Goal: Task Accomplishment & Management: Complete application form

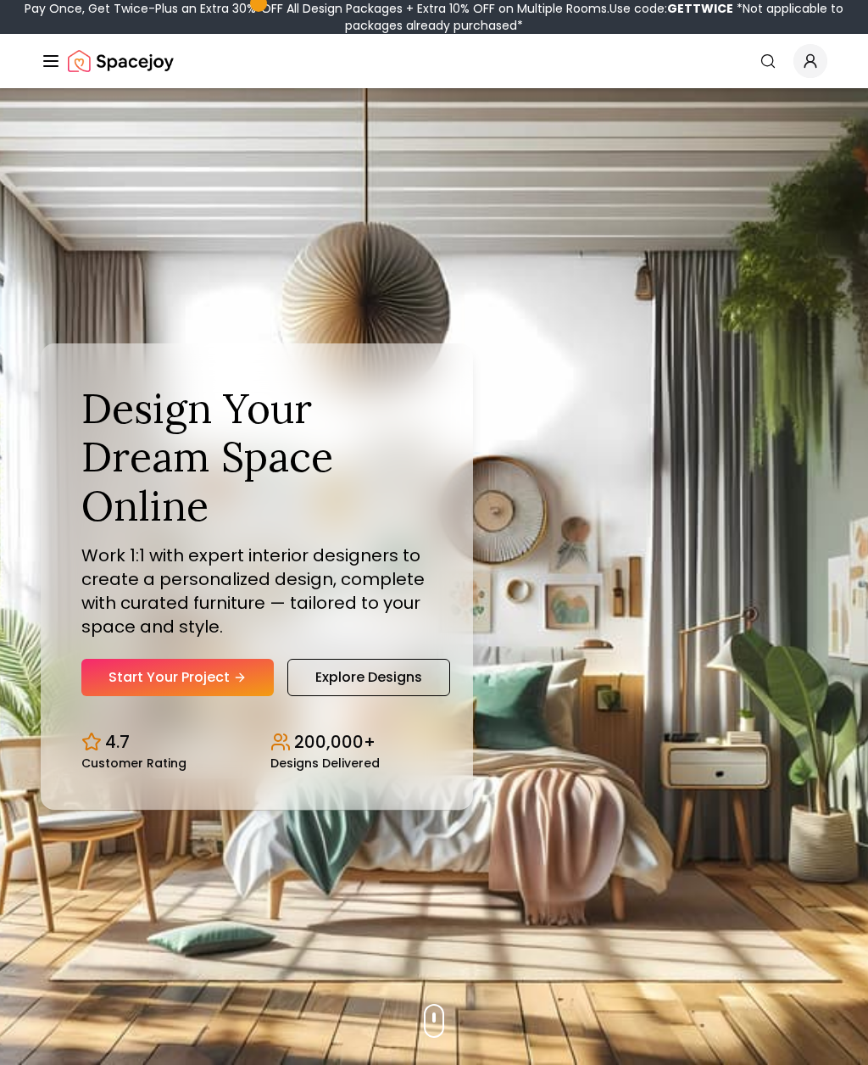
click at [147, 695] on link "Start Your Project" at bounding box center [177, 677] width 193 height 37
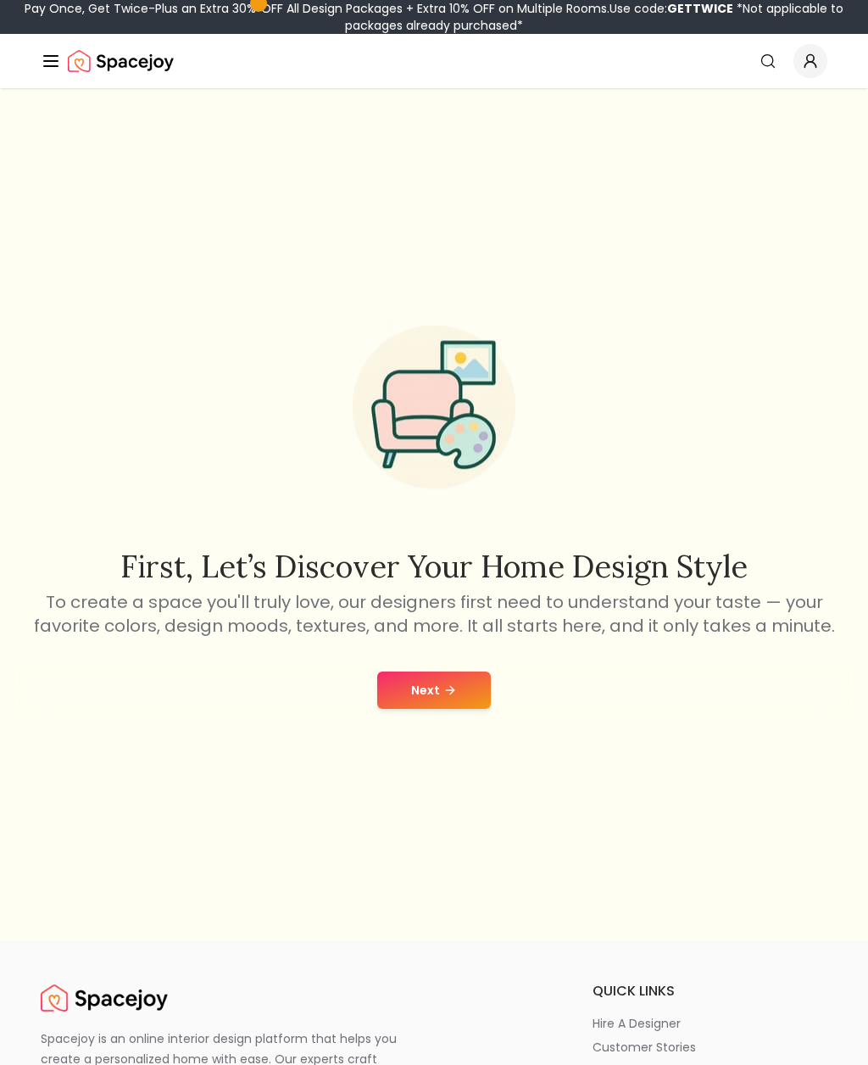
click at [426, 709] on button "Next" at bounding box center [434, 690] width 114 height 37
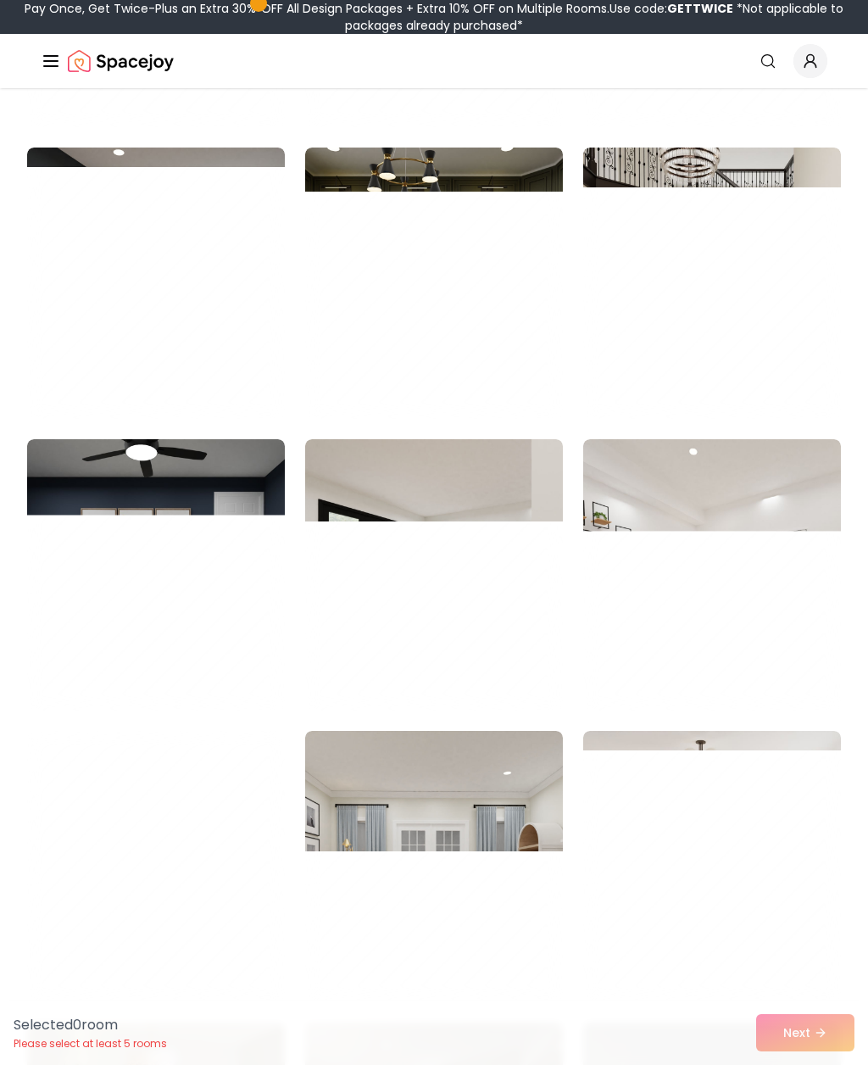
scroll to position [2138, 0]
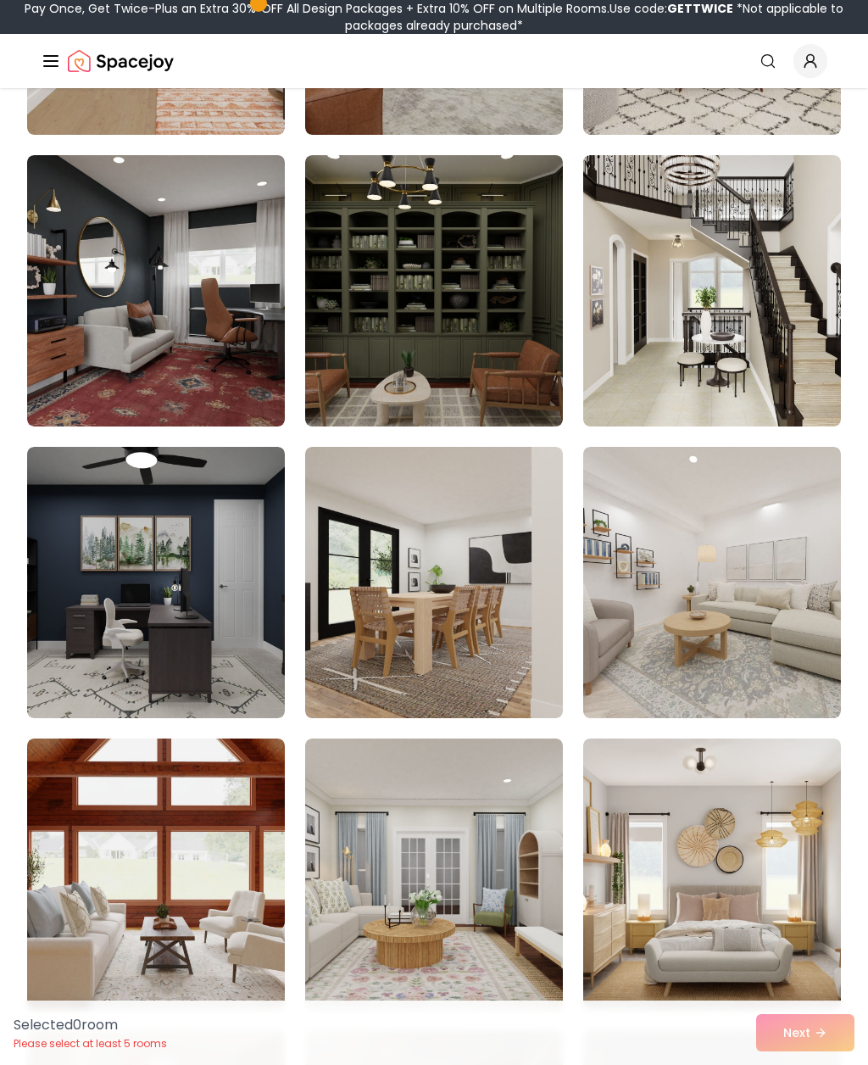
click at [85, 357] on img at bounding box center [156, 290] width 258 height 271
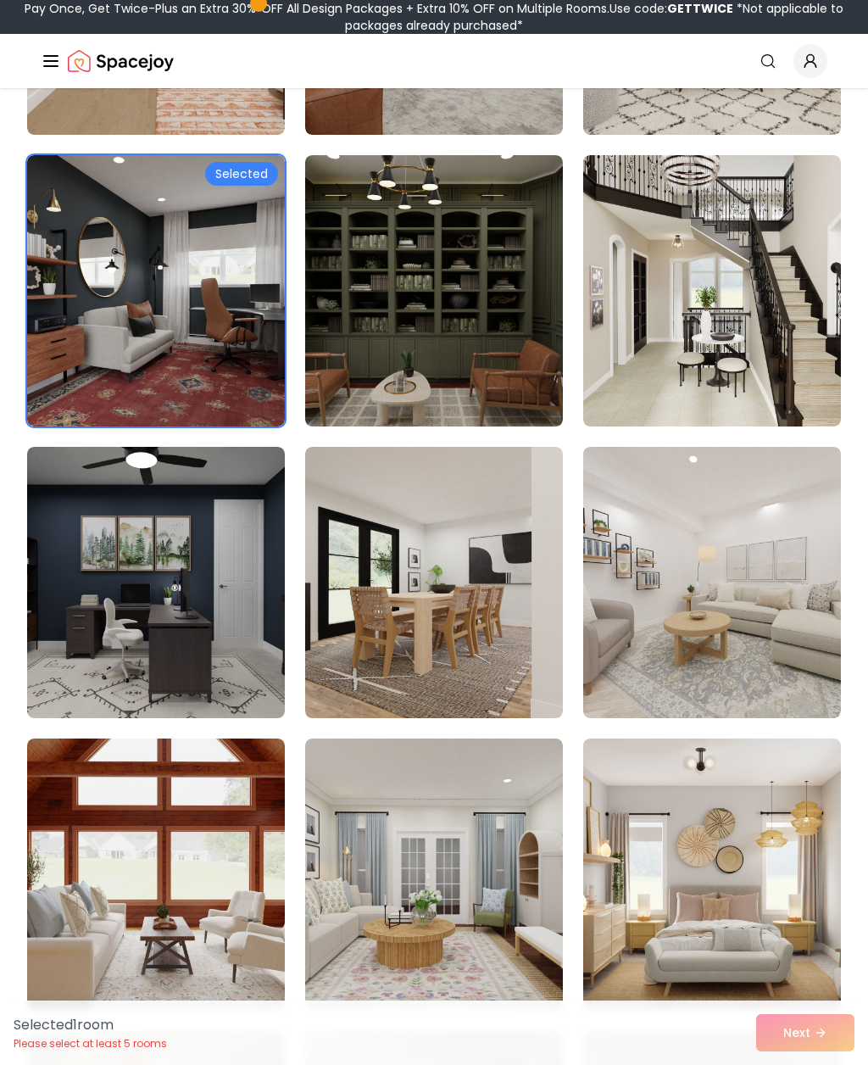
click at [252, 181] on div "Selected" at bounding box center [241, 174] width 73 height 24
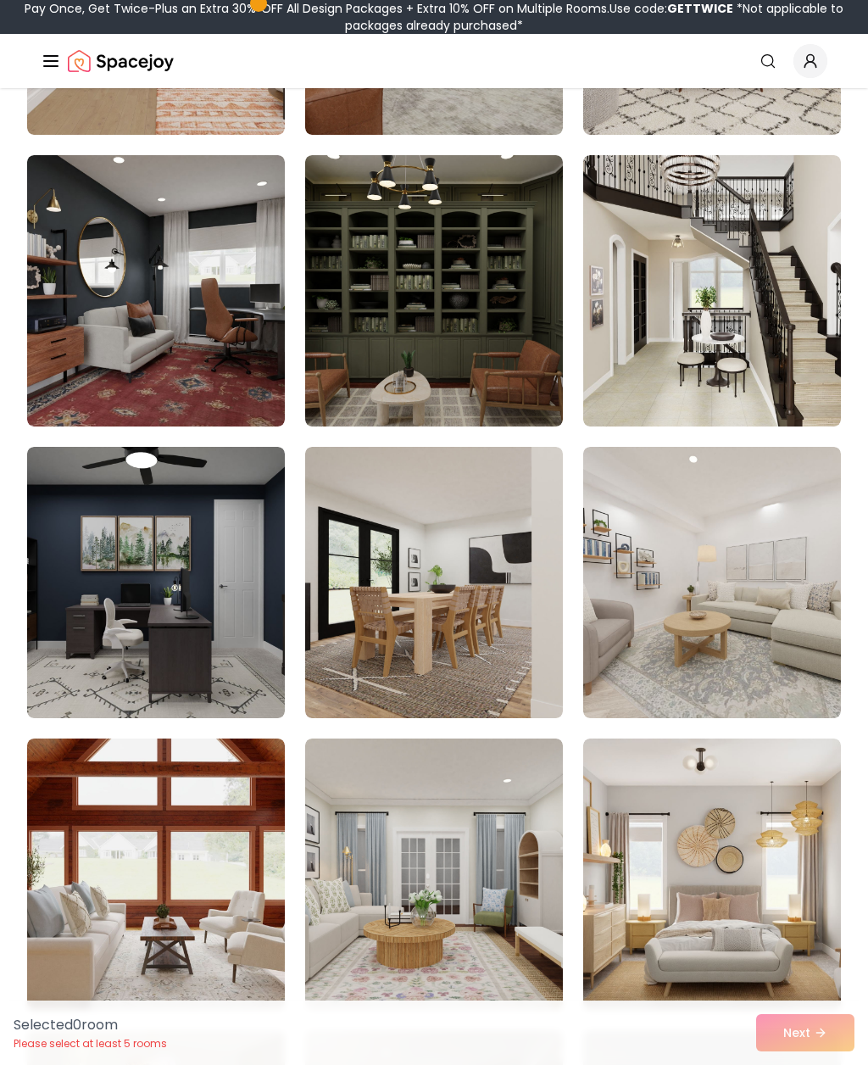
click at [87, 243] on img at bounding box center [156, 290] width 258 height 271
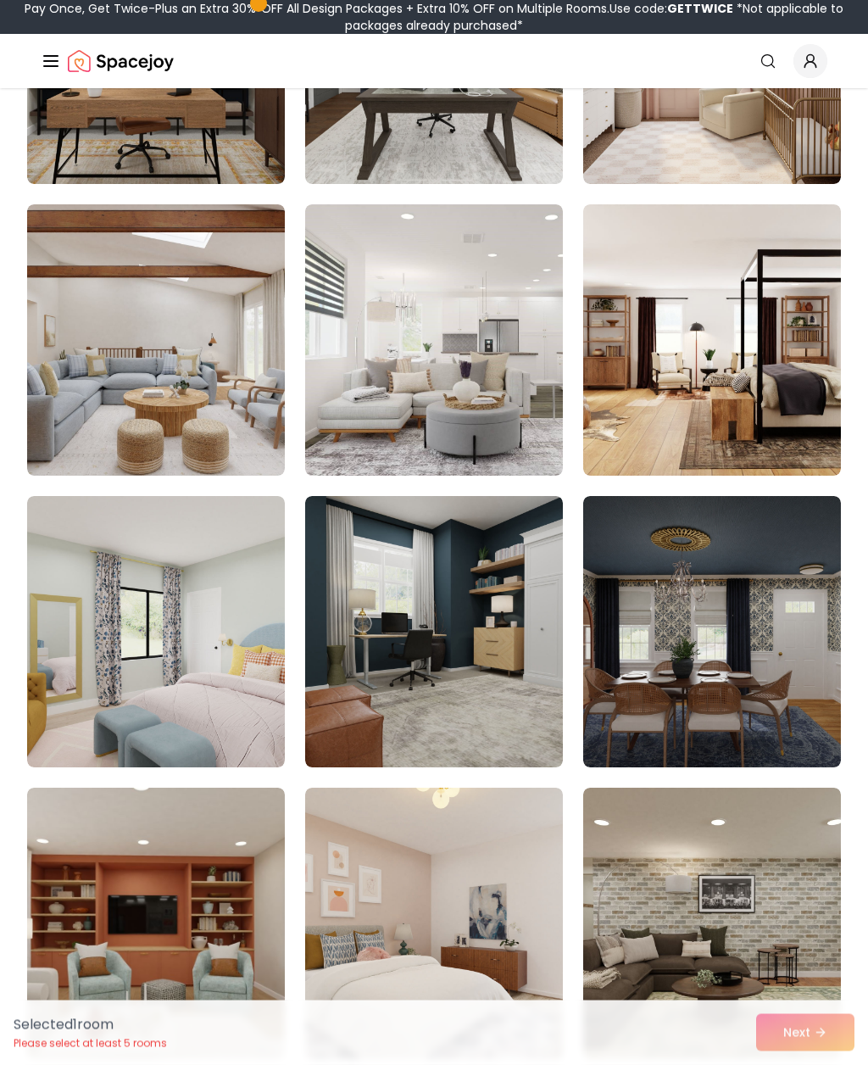
scroll to position [7919, 0]
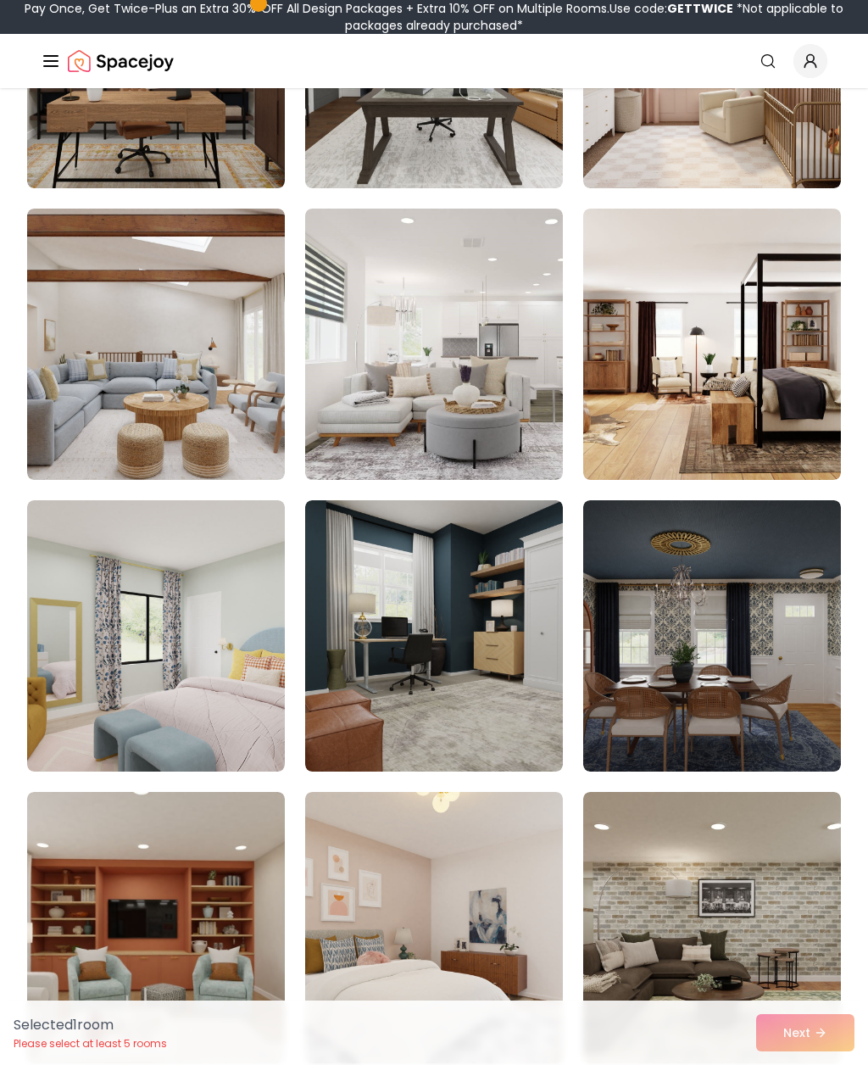
click at [361, 624] on img at bounding box center [434, 635] width 258 height 271
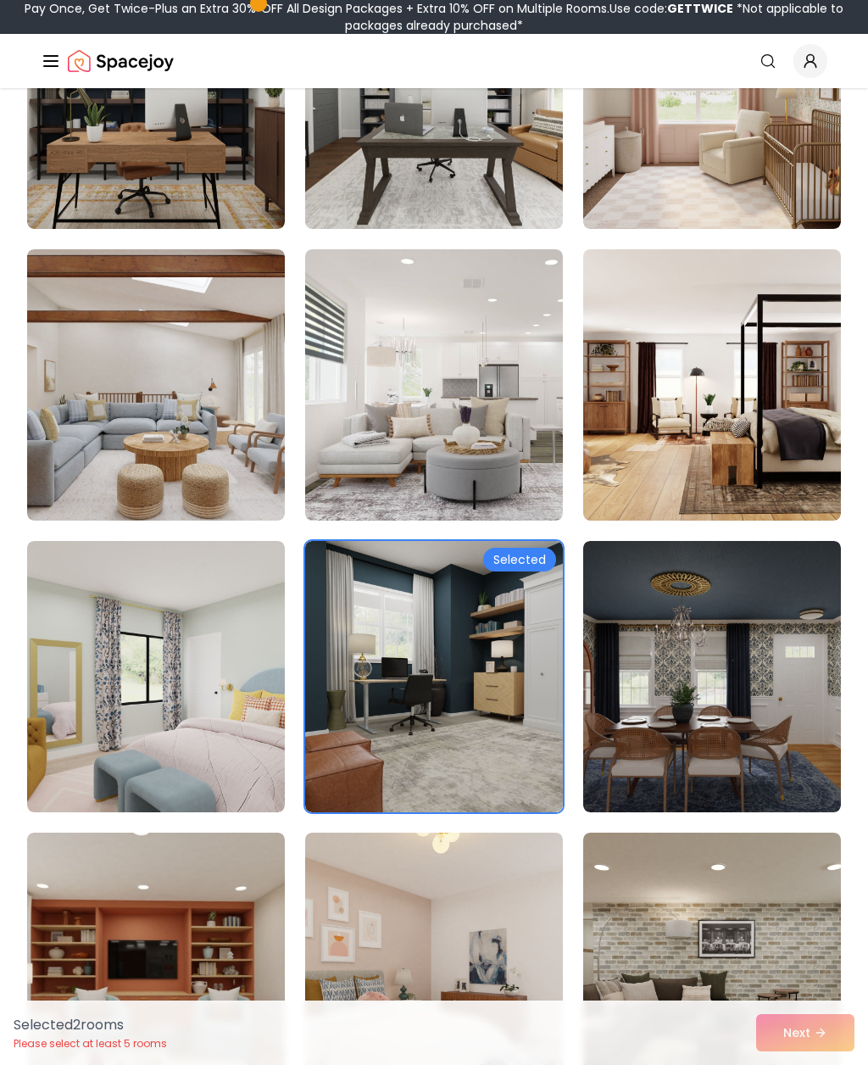
scroll to position [7873, 0]
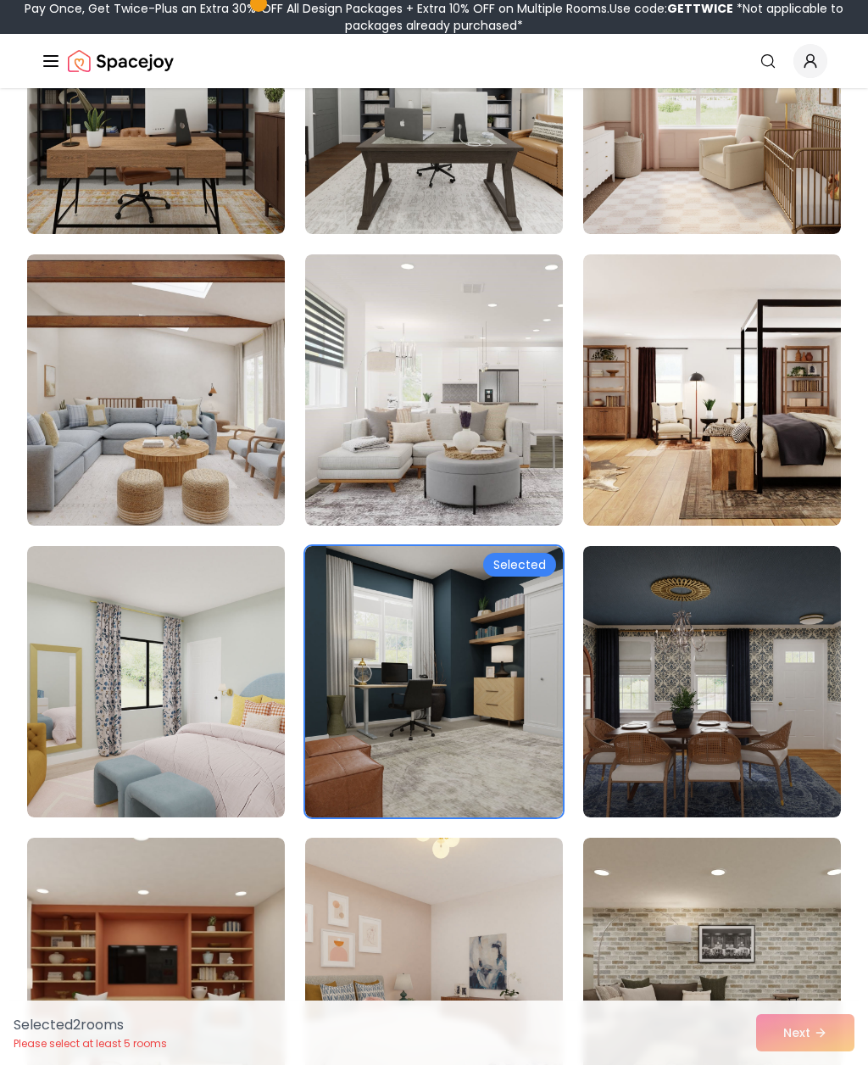
click at [788, 1041] on div "Selected 2 room s Please select at least 5 rooms Next" at bounding box center [434, 1033] width 868 height 64
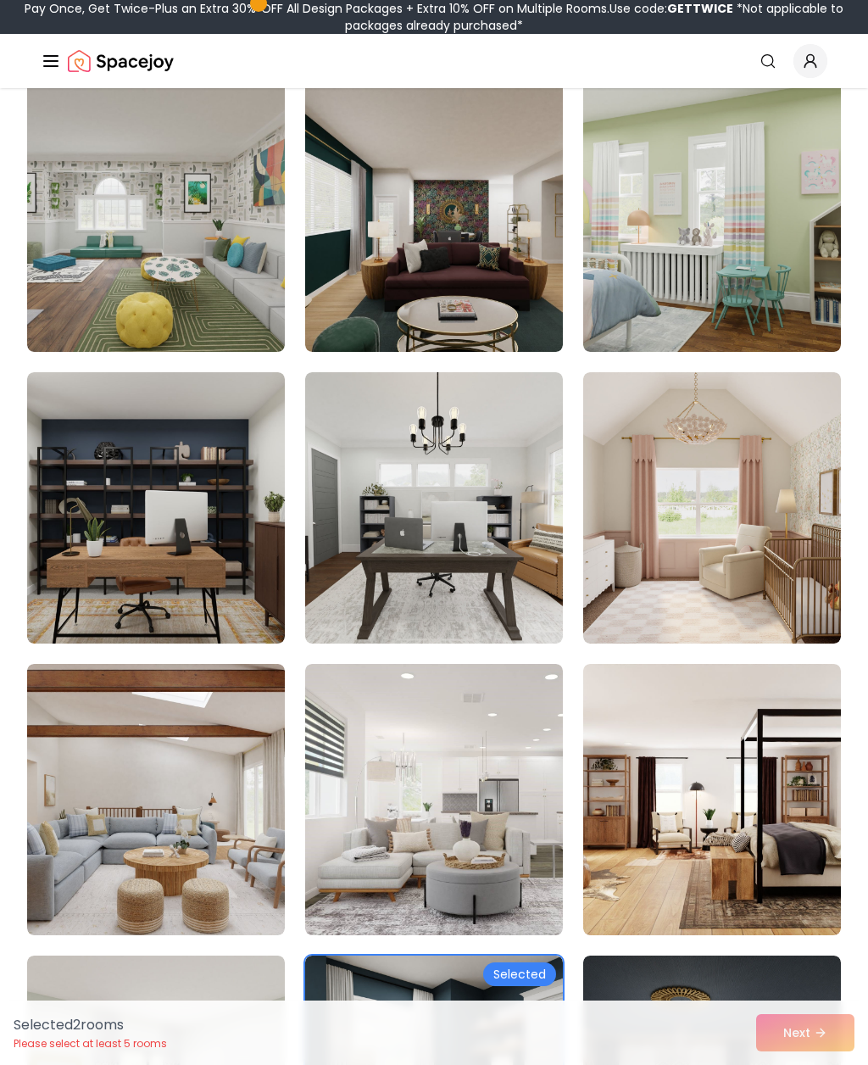
click at [49, 558] on img at bounding box center [156, 507] width 258 height 271
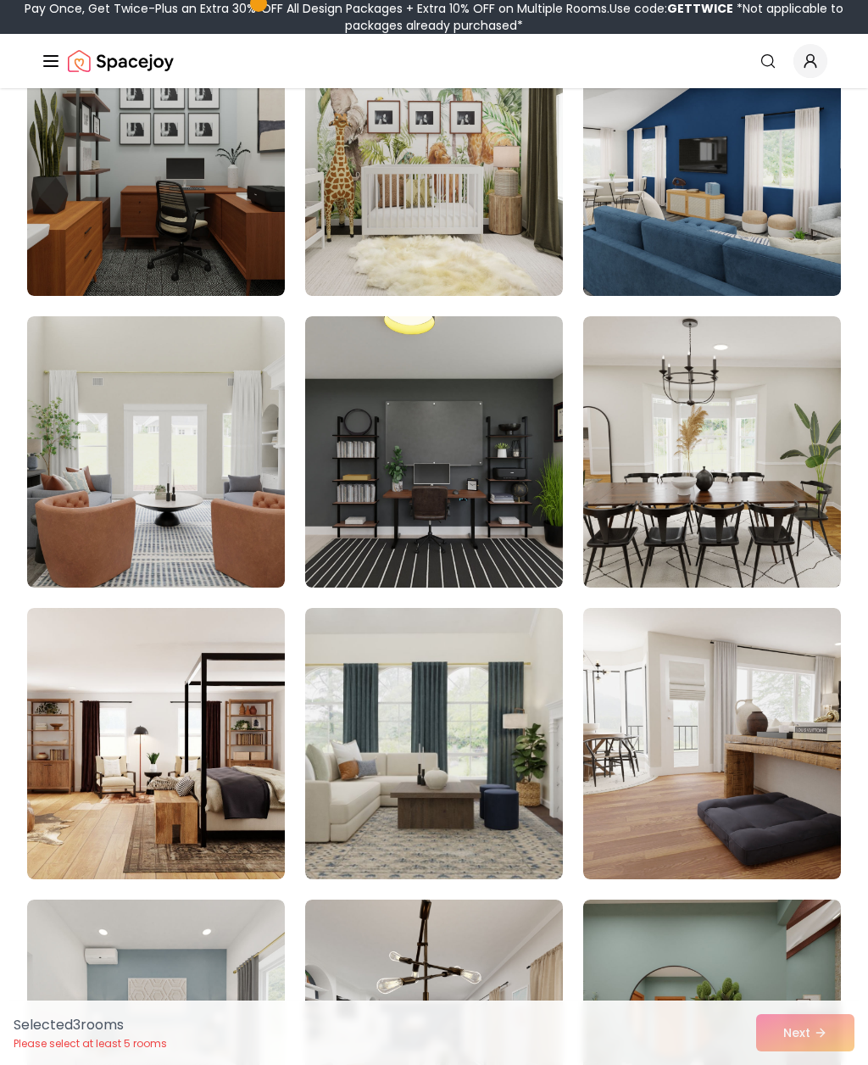
click at [333, 534] on img at bounding box center [434, 451] width 258 height 271
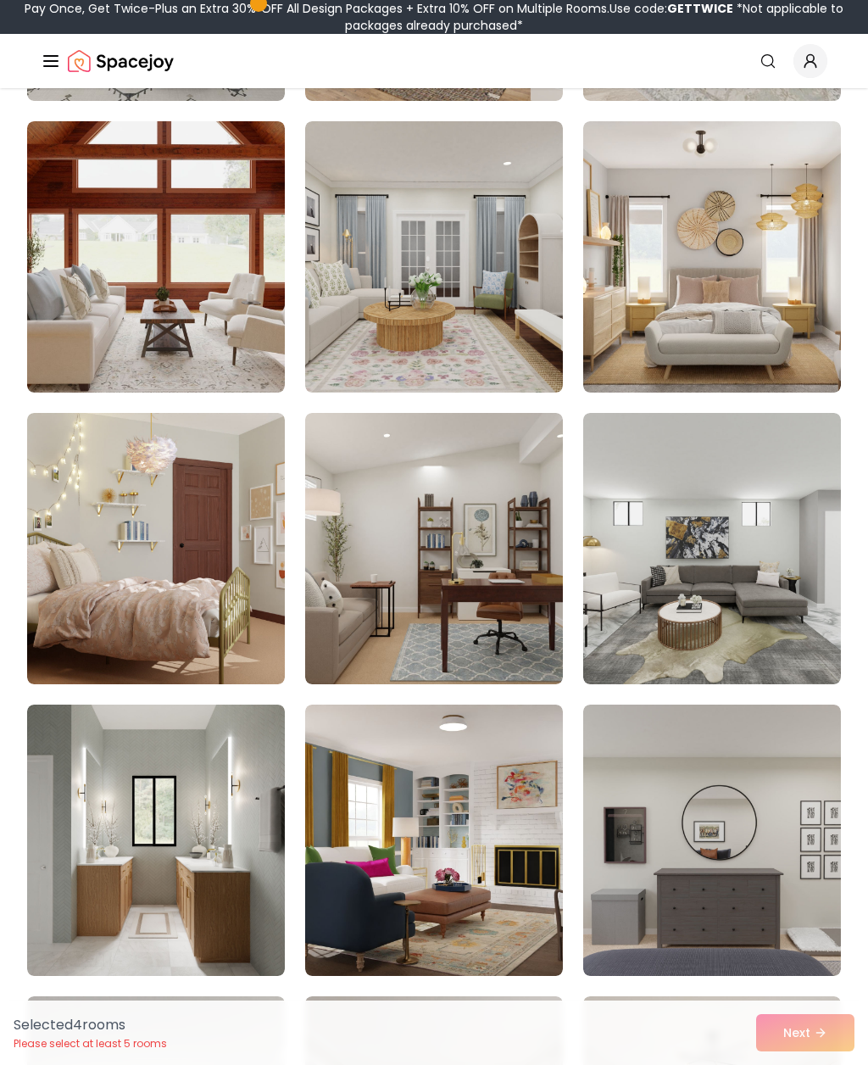
scroll to position [2755, 0]
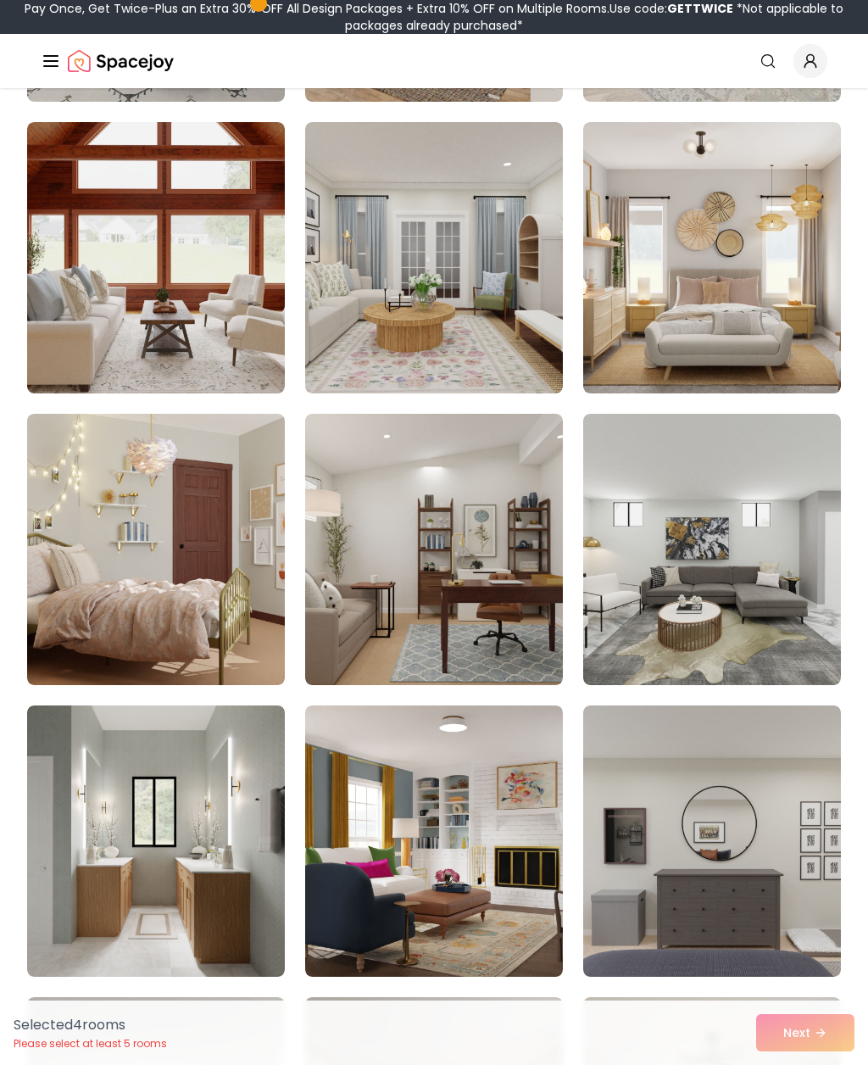
click at [348, 611] on img at bounding box center [434, 549] width 258 height 271
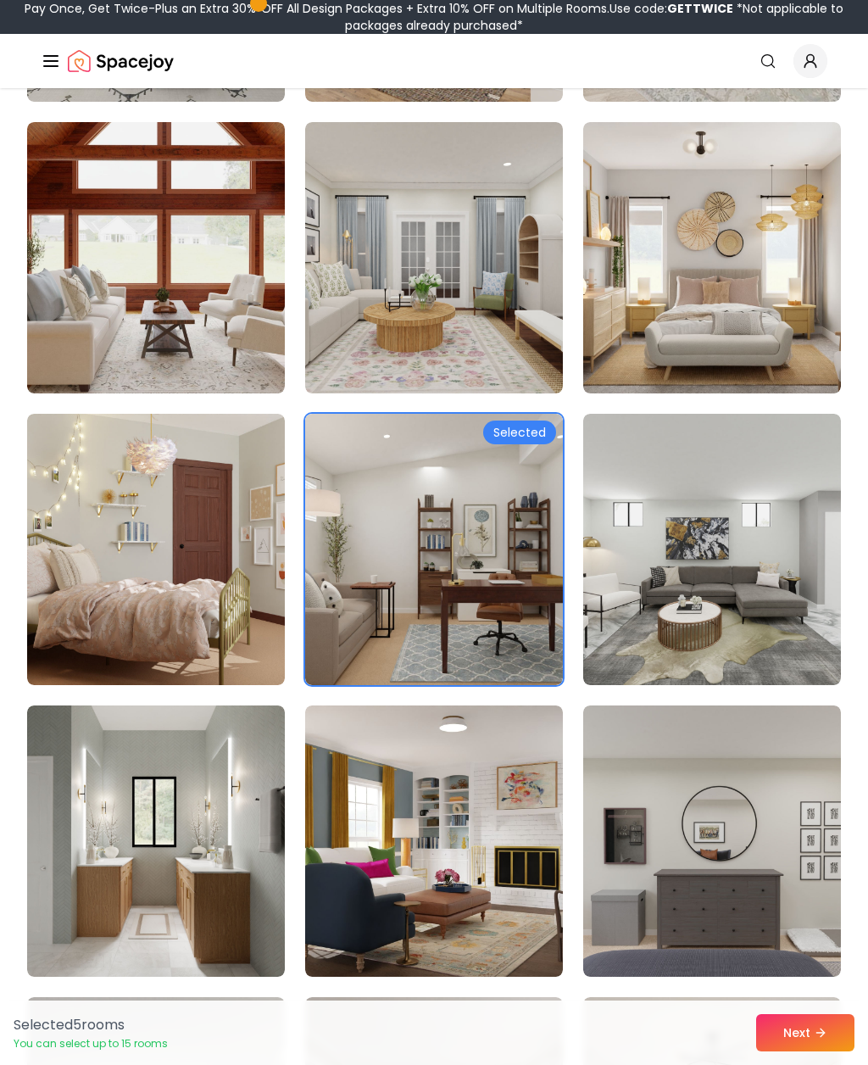
click at [690, 1059] on div "Selected 5 room s You can select up to 15 rooms Next" at bounding box center [434, 1033] width 868 height 64
click at [772, 1021] on button "Next" at bounding box center [805, 1032] width 98 height 37
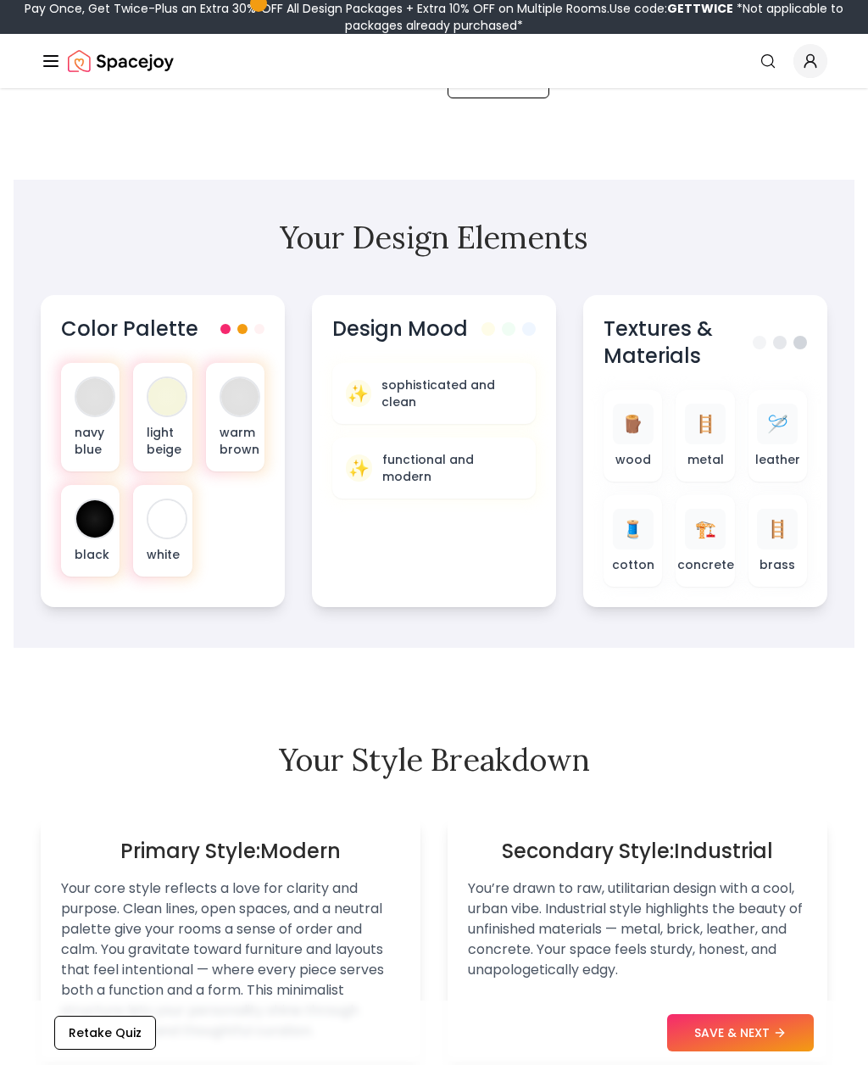
scroll to position [480, 0]
